Goal: Navigation & Orientation: Understand site structure

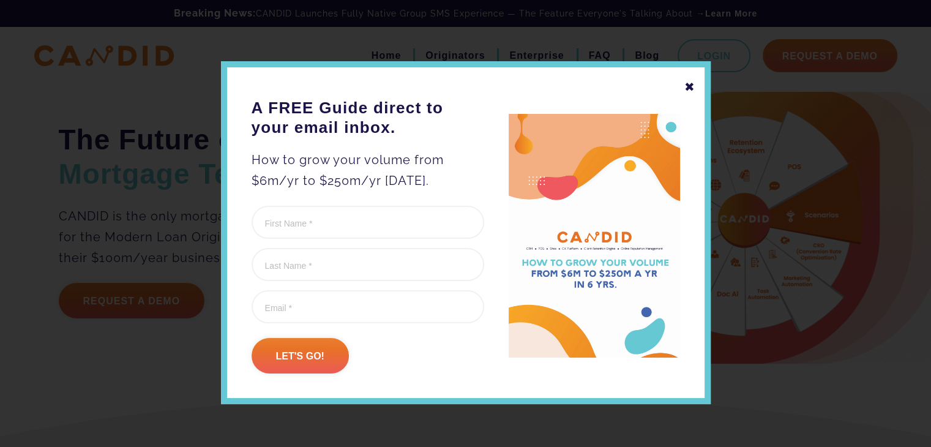
click at [684, 87] on div "✖" at bounding box center [689, 86] width 11 height 21
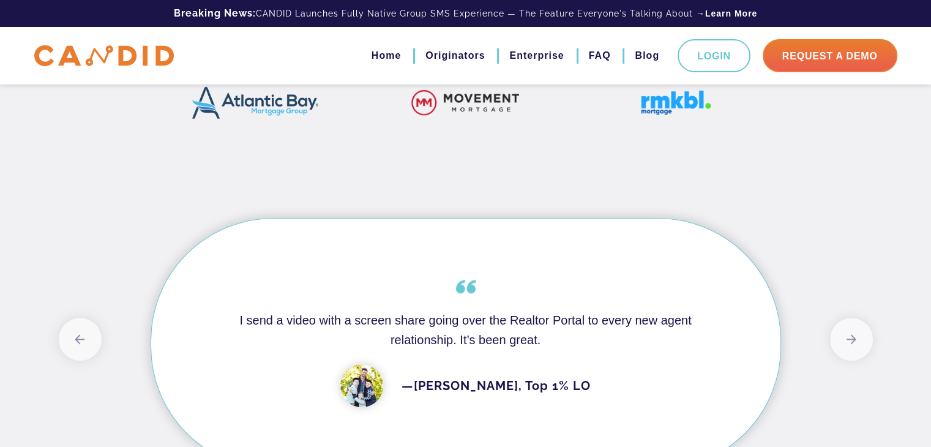
scroll to position [729, 0]
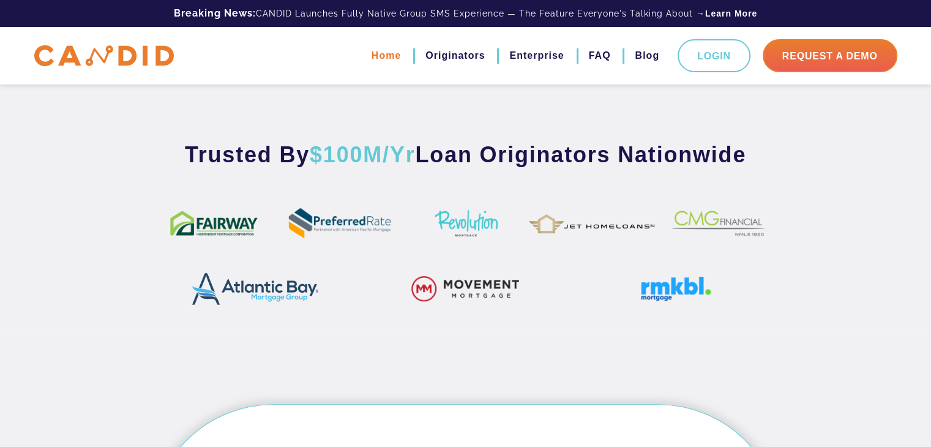
click at [373, 57] on link "Home" at bounding box center [385, 55] width 29 height 21
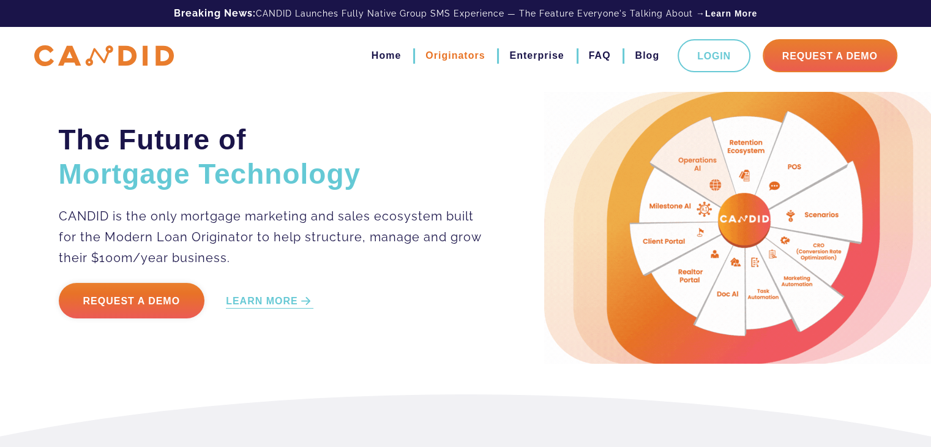
click at [445, 56] on link "Originators" at bounding box center [454, 55] width 59 height 21
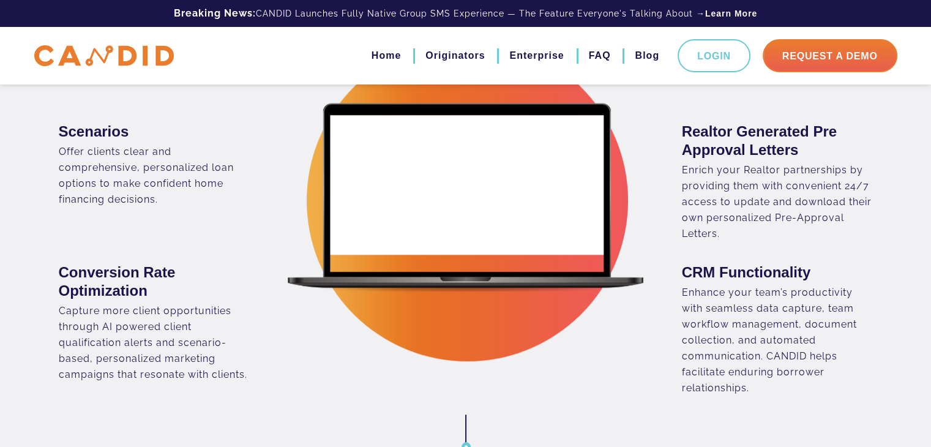
scroll to position [897, 0]
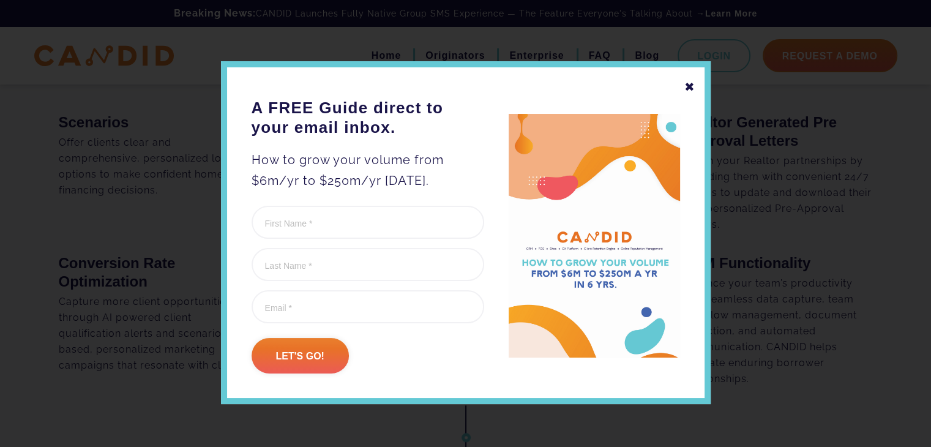
click at [684, 86] on div "✖" at bounding box center [689, 86] width 11 height 21
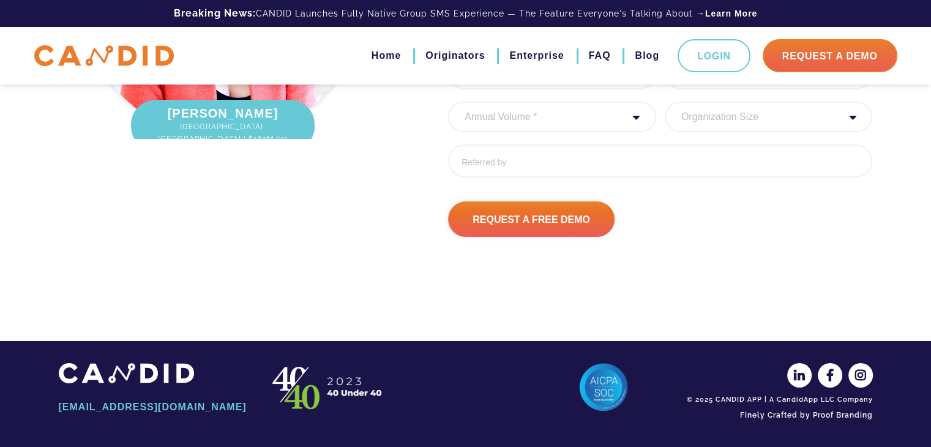
scroll to position [4161, 0]
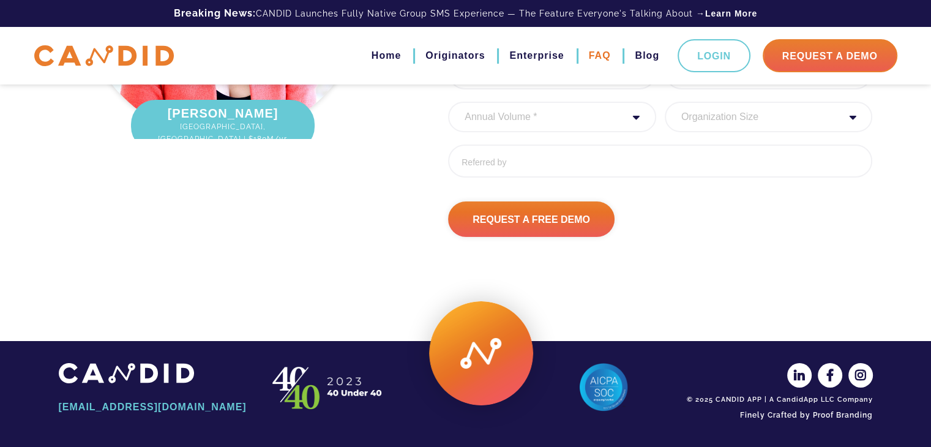
click at [594, 56] on link "FAQ" at bounding box center [600, 55] width 22 height 21
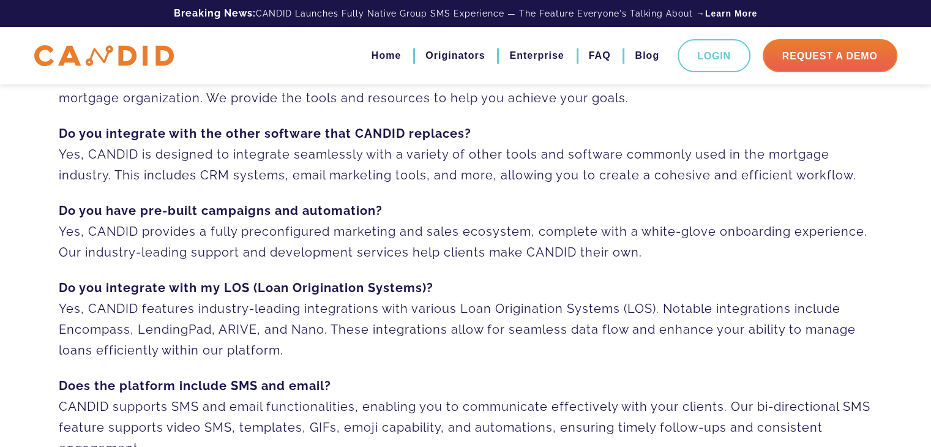
scroll to position [122, 0]
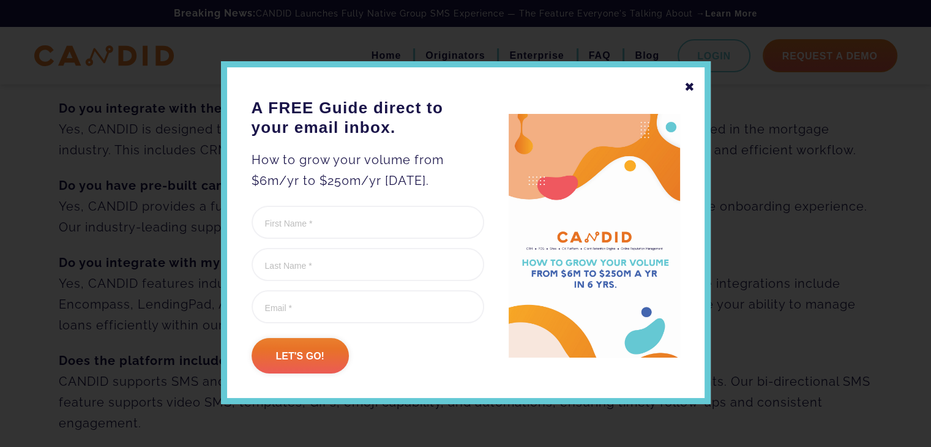
click at [684, 85] on div "✖" at bounding box center [689, 86] width 11 height 21
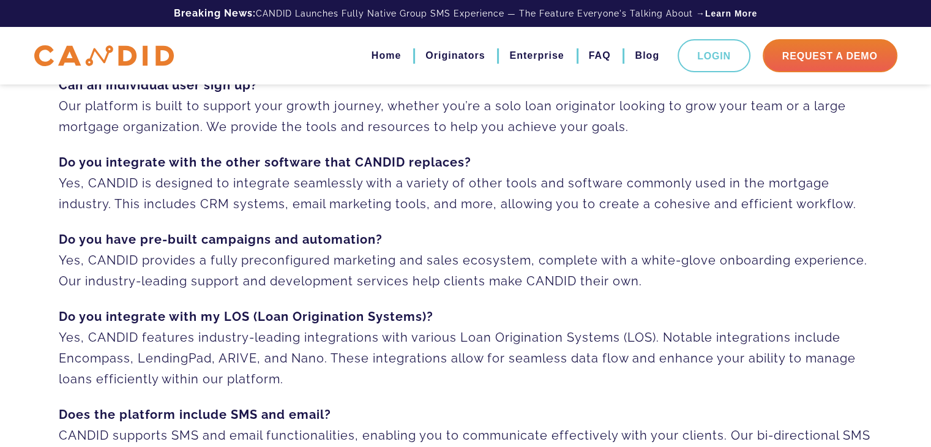
scroll to position [0, 0]
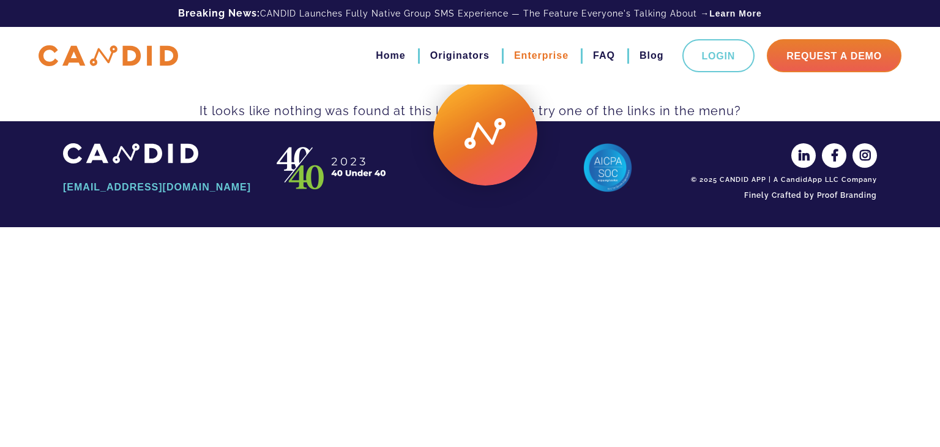
click at [527, 62] on link "Enterprise" at bounding box center [541, 55] width 54 height 21
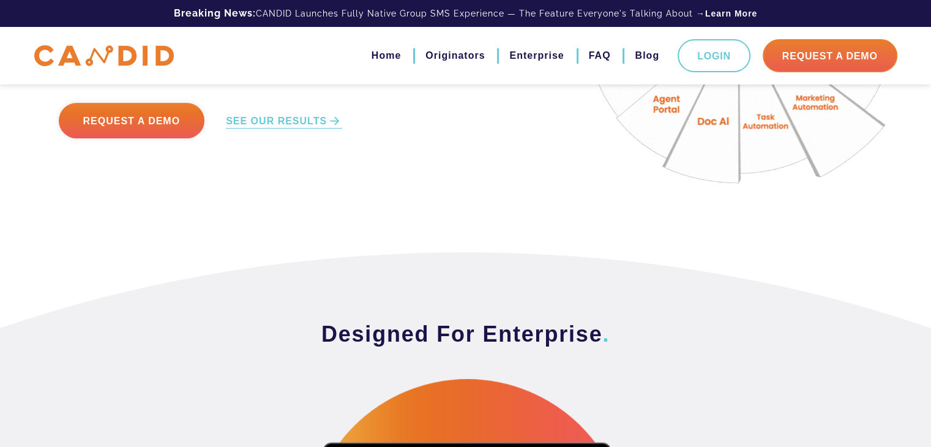
scroll to position [326, 0]
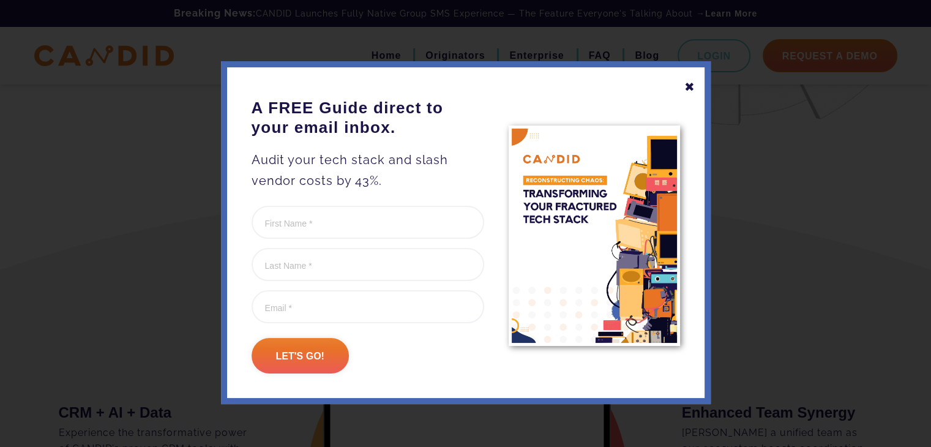
click at [684, 89] on div "✖" at bounding box center [689, 86] width 11 height 21
